Goal: Navigation & Orientation: Find specific page/section

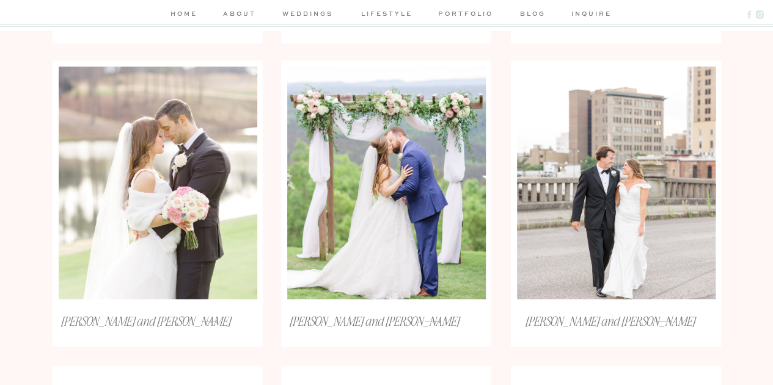
scroll to position [574, 0]
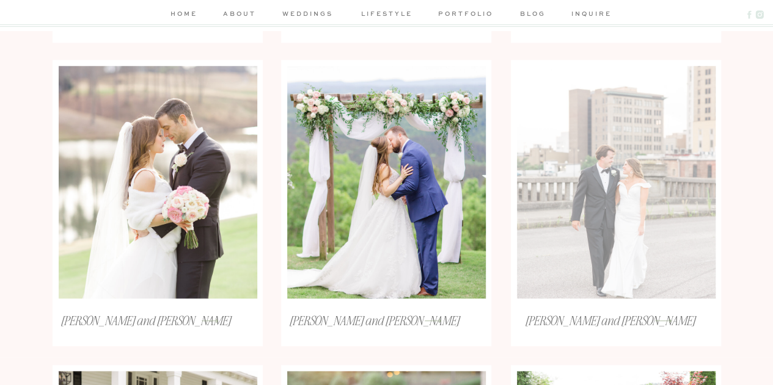
click at [572, 154] on div at bounding box center [616, 182] width 199 height 233
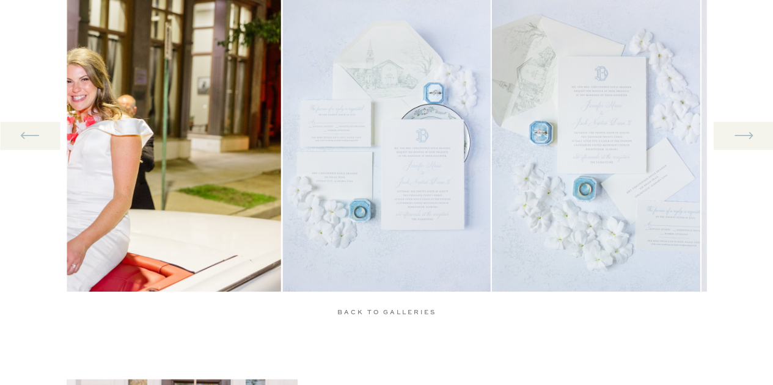
scroll to position [1316, 0]
click at [730, 134] on div at bounding box center [743, 136] width 60 height 28
click at [748, 135] on icon at bounding box center [743, 135] width 23 height 25
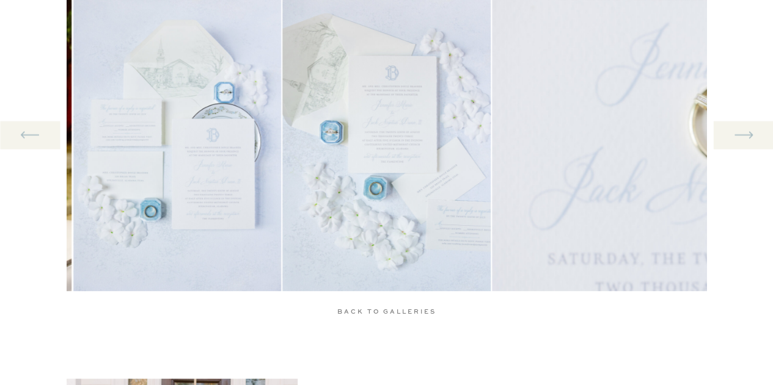
click at [748, 135] on icon at bounding box center [743, 135] width 23 height 25
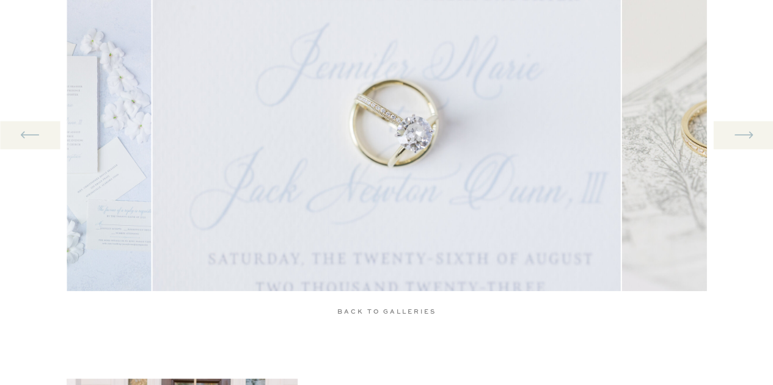
click at [748, 135] on icon at bounding box center [743, 135] width 23 height 25
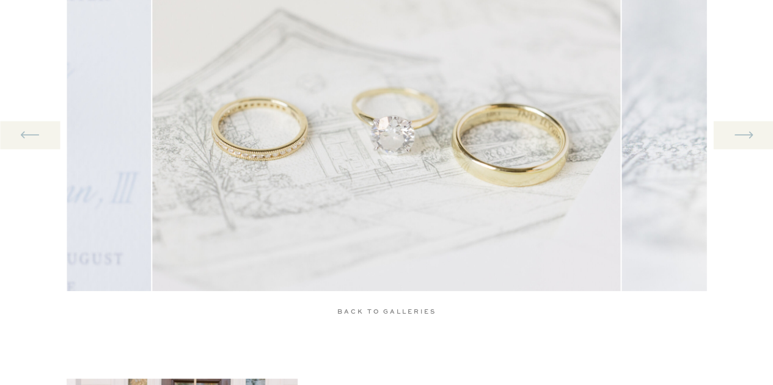
click at [748, 135] on icon at bounding box center [743, 135] width 23 height 25
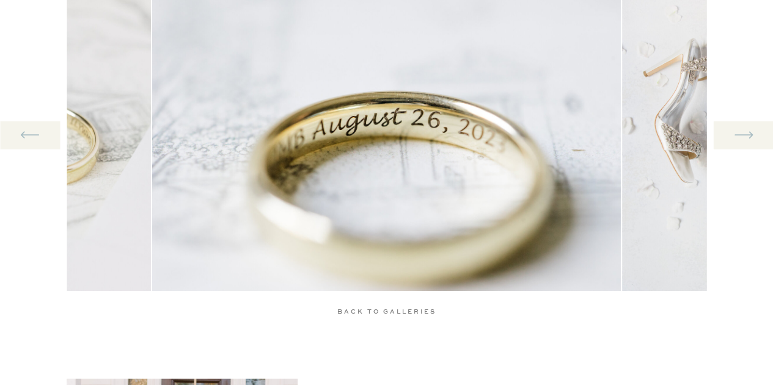
click at [748, 135] on icon at bounding box center [743, 135] width 23 height 25
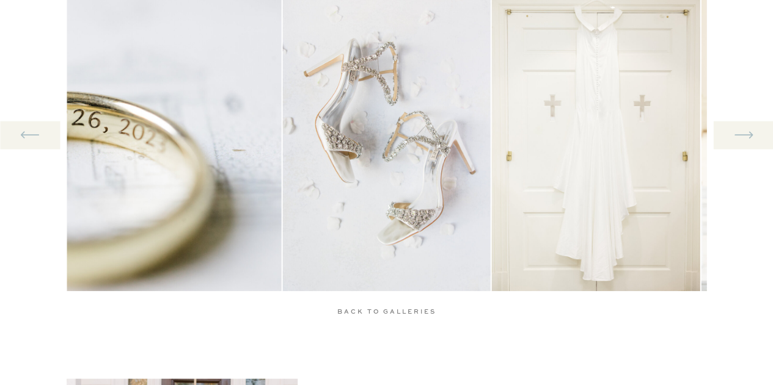
click at [748, 135] on icon at bounding box center [743, 135] width 23 height 25
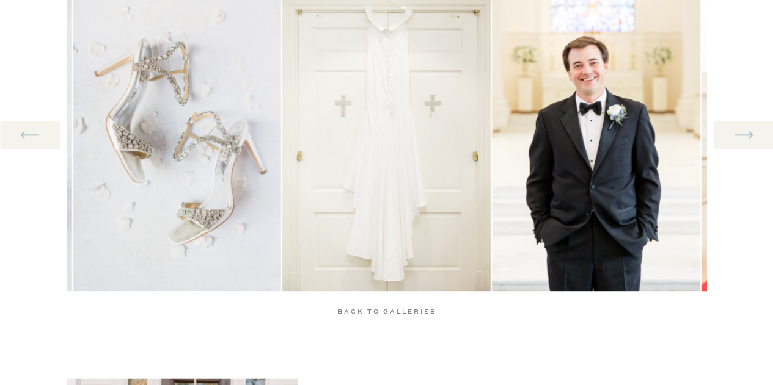
click at [748, 135] on icon at bounding box center [743, 135] width 23 height 25
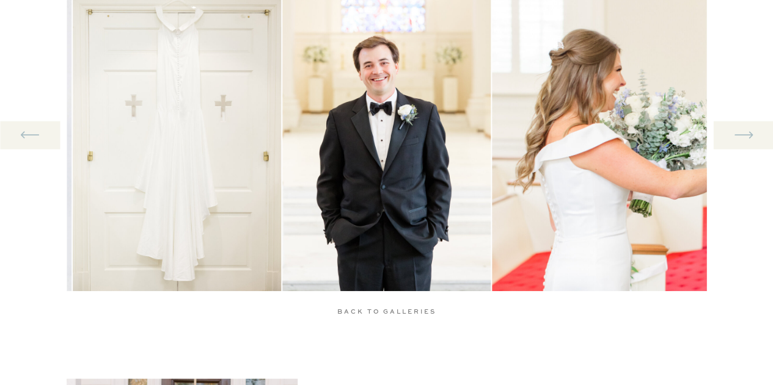
click at [748, 135] on icon at bounding box center [743, 135] width 23 height 25
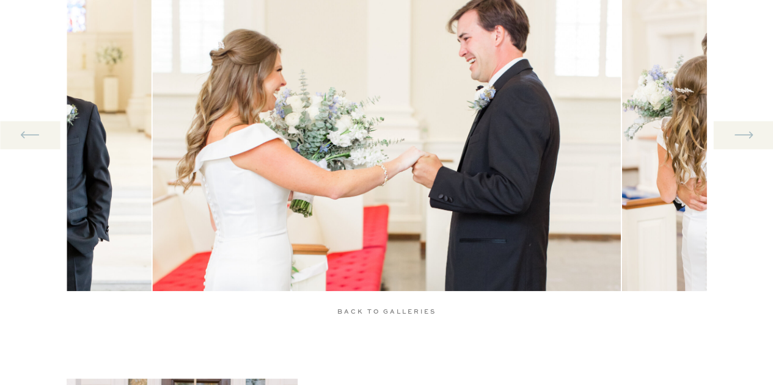
click at [748, 135] on icon at bounding box center [743, 135] width 23 height 25
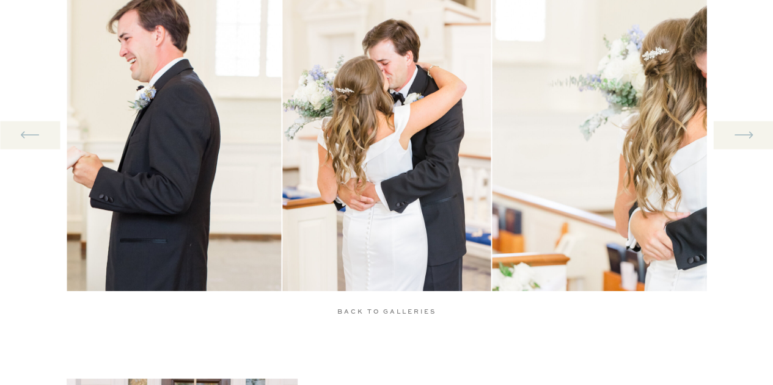
click at [748, 135] on icon at bounding box center [743, 135] width 23 height 25
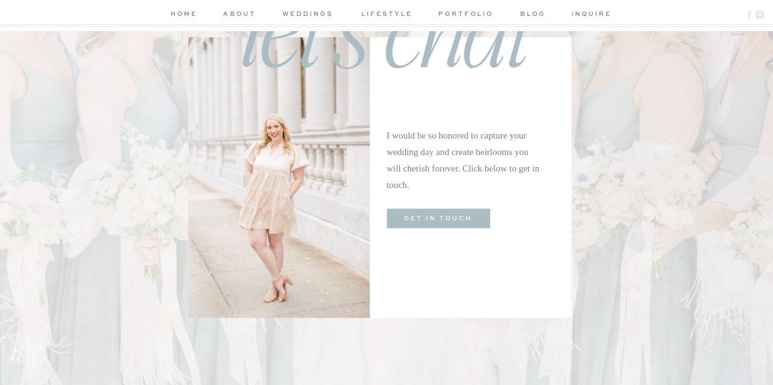
scroll to position [2156, 0]
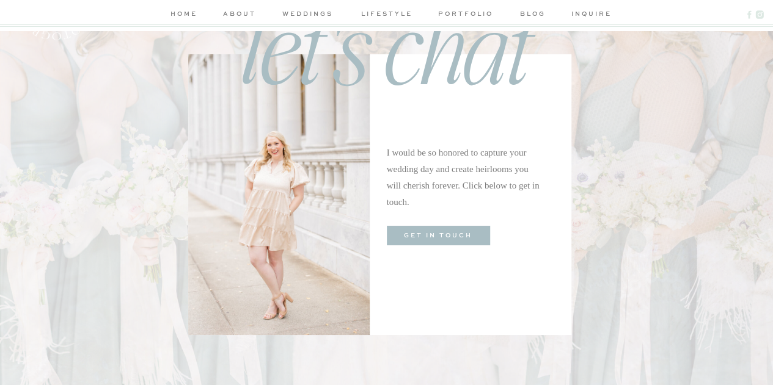
click at [190, 20] on nav "home" at bounding box center [184, 15] width 32 height 13
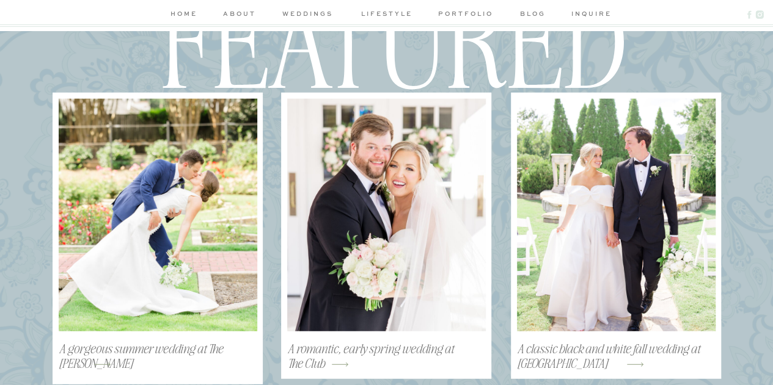
scroll to position [1418, 0]
click at [671, 204] on div at bounding box center [616, 214] width 199 height 233
